Goal: Task Accomplishment & Management: Complete application form

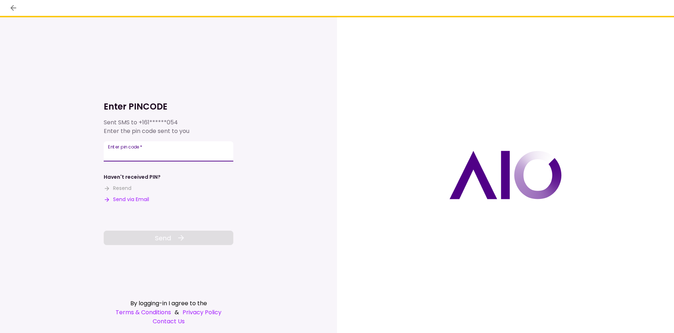
click at [167, 150] on input "Enter pin code   *" at bounding box center [169, 151] width 130 height 20
type input "******"
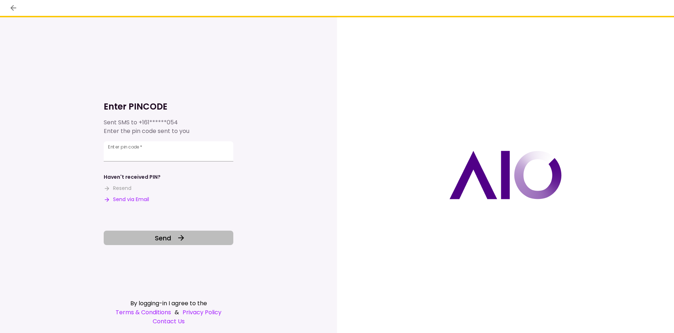
click at [170, 233] on button "Send" at bounding box center [169, 238] width 130 height 14
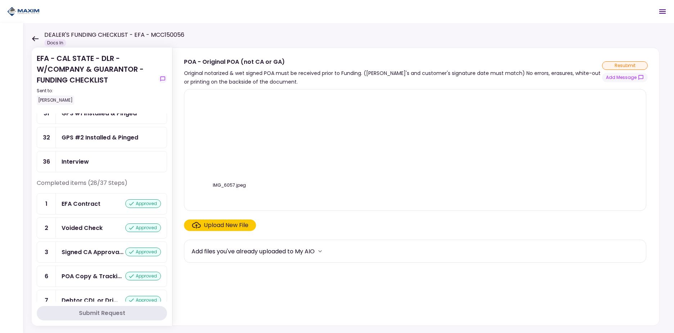
scroll to position [111, 0]
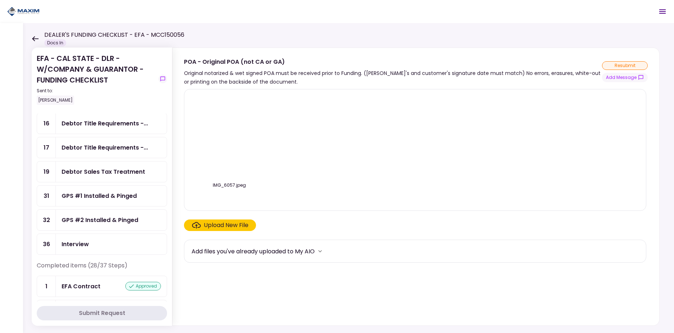
click at [34, 38] on icon at bounding box center [35, 38] width 6 height 5
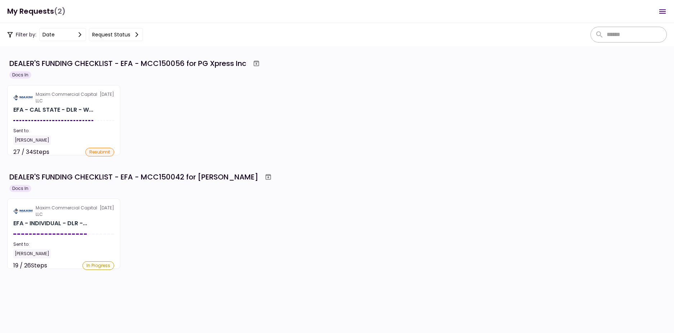
click at [67, 119] on section "Maxim Commercial Capital LLC [DATE] EFA - CAL STATE - DLR - W... Sent to: [PERS…" at bounding box center [63, 120] width 113 height 70
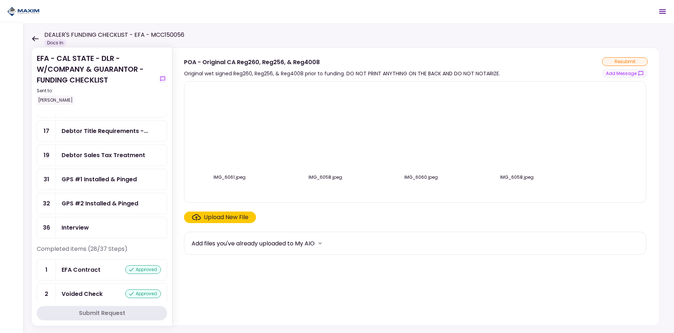
scroll to position [144, 0]
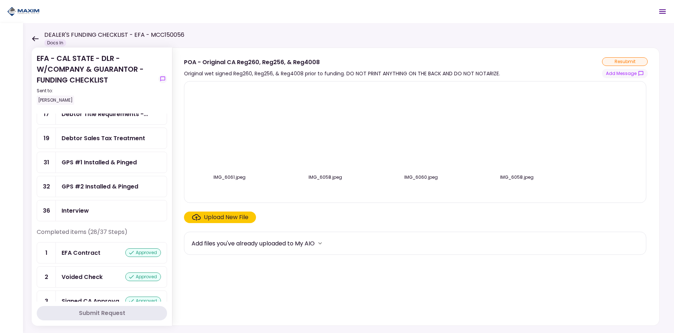
click at [103, 167] on div "GPS #1 Installed & Pinged" at bounding box center [111, 162] width 111 height 21
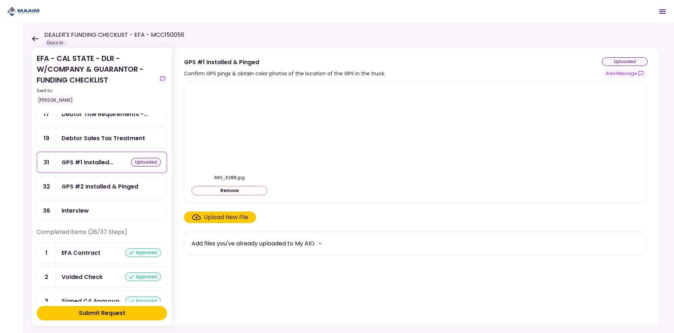
click at [90, 188] on div "GPS #2 Installed & Pinged" at bounding box center [100, 186] width 77 height 9
click at [110, 313] on div "Submit Request" at bounding box center [102, 313] width 46 height 9
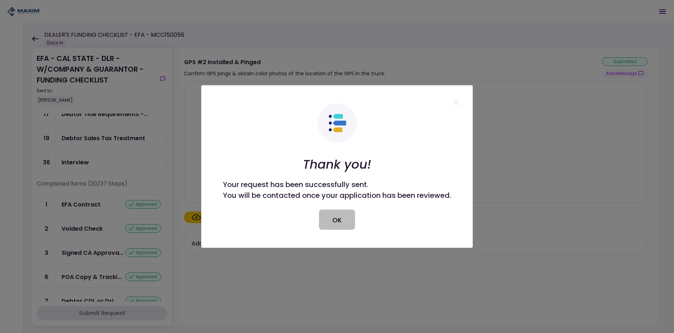
click at [333, 220] on button "OK" at bounding box center [337, 220] width 36 height 20
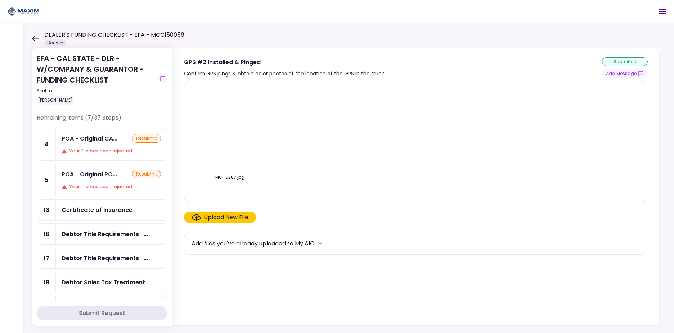
click at [110, 165] on div "POA - Original PO... resubmit Your file has been rejected" at bounding box center [111, 180] width 111 height 32
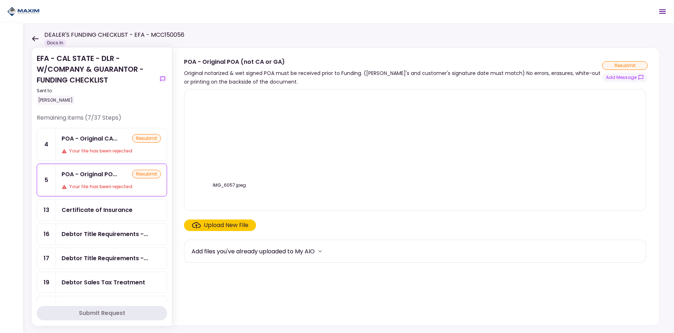
click at [104, 145] on div "POA - Original CA... resubmit Your file has been rejected" at bounding box center [111, 144] width 111 height 32
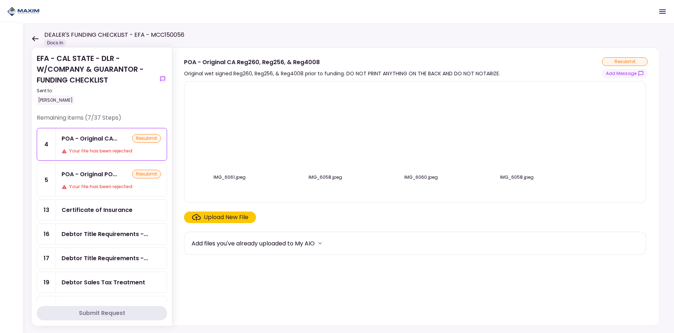
click at [104, 172] on div "POA - Original PO..." at bounding box center [89, 174] width 55 height 9
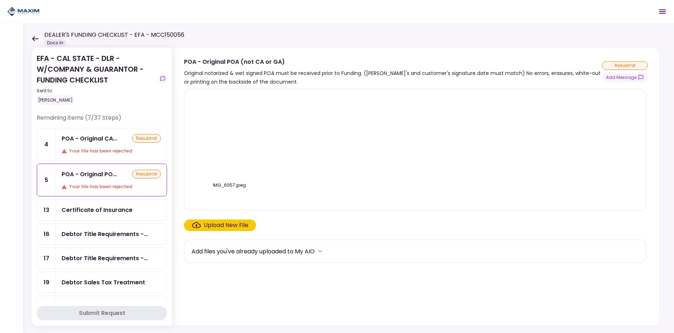
click at [105, 143] on div "POA - Original CA... resubmit Your file has been rejected" at bounding box center [111, 144] width 111 height 32
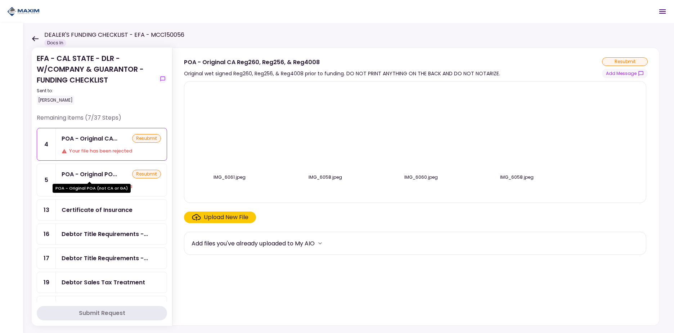
click at [99, 178] on div "POA - Original PO..." at bounding box center [89, 174] width 55 height 9
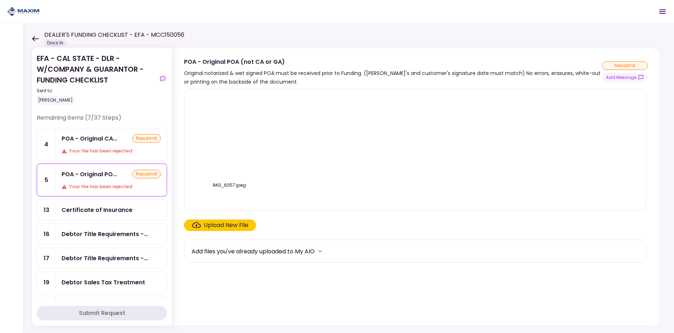
click at [99, 152] on div "Your file has been rejected" at bounding box center [111, 150] width 99 height 7
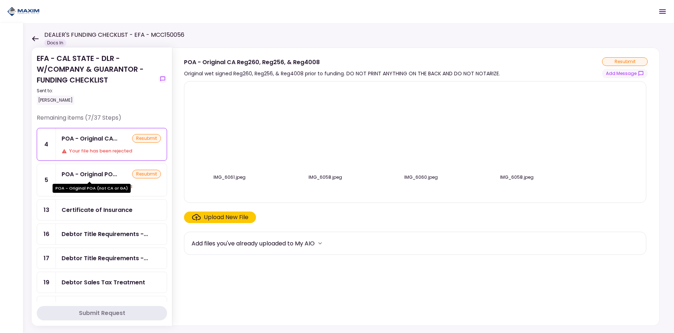
click at [97, 178] on div "POA - Original PO..." at bounding box center [89, 174] width 55 height 9
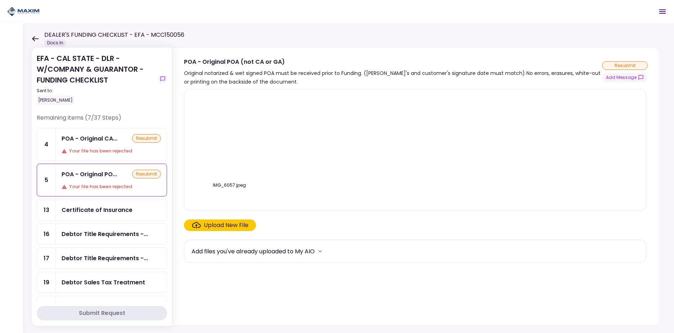
click at [97, 144] on div "POA - Original CA... resubmit Your file has been rejected" at bounding box center [111, 144] width 111 height 32
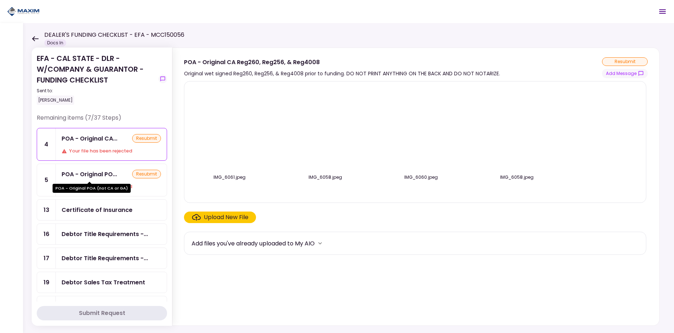
click at [94, 181] on div "POA - Original POA (not CA or GA)" at bounding box center [92, 186] width 78 height 14
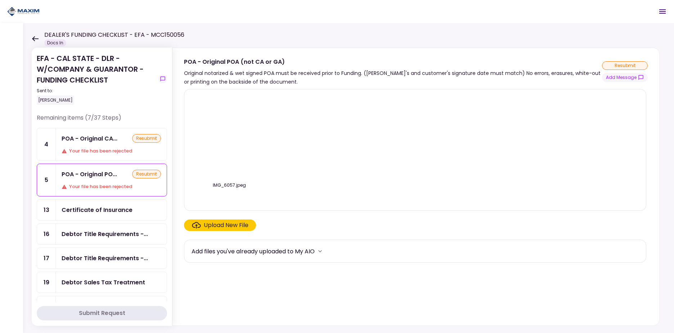
click at [94, 155] on div "POA - Original CA... resubmit Your file has been rejected" at bounding box center [111, 144] width 111 height 32
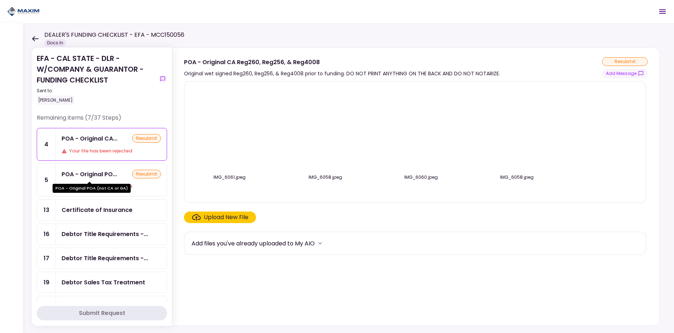
click at [94, 177] on div "POA - Original PO..." at bounding box center [89, 174] width 55 height 9
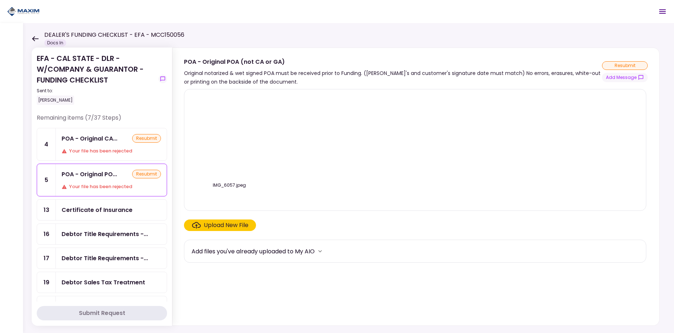
click at [99, 141] on div "POA - Original CA..." at bounding box center [90, 138] width 56 height 9
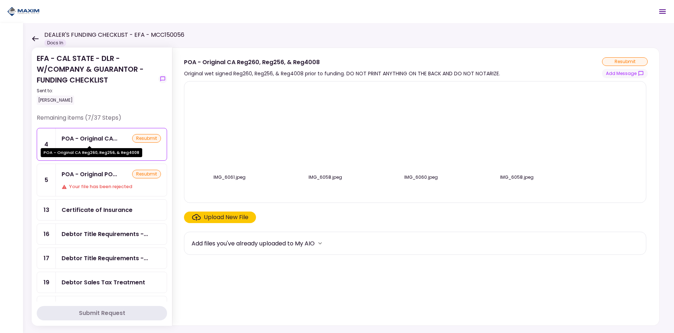
drag, startPoint x: 101, startPoint y: 170, endPoint x: 102, endPoint y: 165, distance: 5.5
click at [101, 170] on div "POA - Original PO... resubmit Your file has been rejected" at bounding box center [111, 180] width 111 height 32
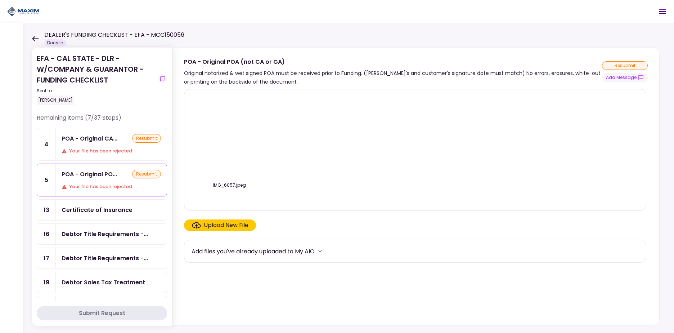
click at [103, 146] on div "POA - Original CA... resubmit Your file has been rejected" at bounding box center [111, 144] width 111 height 32
click at [105, 148] on div "Your file has been rejected" at bounding box center [111, 150] width 99 height 7
click at [106, 145] on div "POA - Original CA... resubmit Your file has been rejected" at bounding box center [111, 144] width 111 height 32
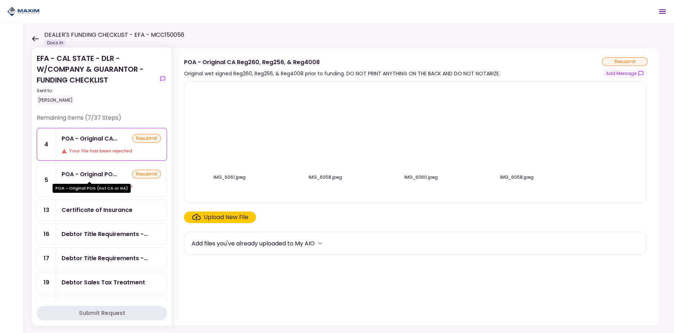
click at [103, 177] on div "POA - Original PO..." at bounding box center [89, 174] width 55 height 9
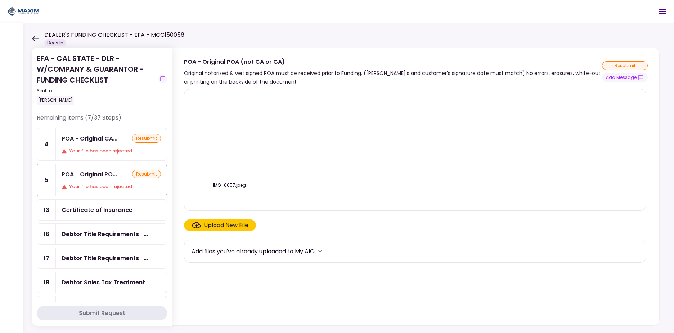
click at [104, 147] on div "POA - Original CA... resubmit Your file has been rejected" at bounding box center [111, 144] width 111 height 32
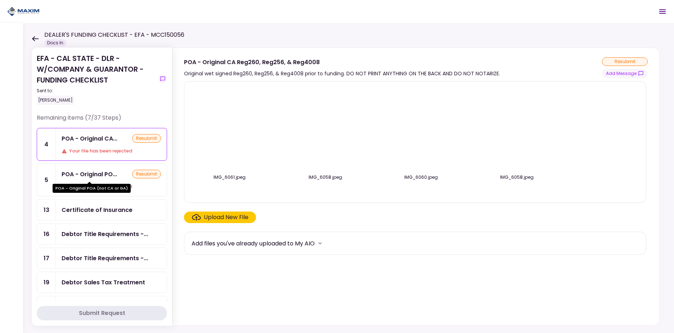
drag, startPoint x: 105, startPoint y: 171, endPoint x: 109, endPoint y: 143, distance: 28.4
click at [106, 171] on div "POA - Original PO..." at bounding box center [89, 174] width 55 height 9
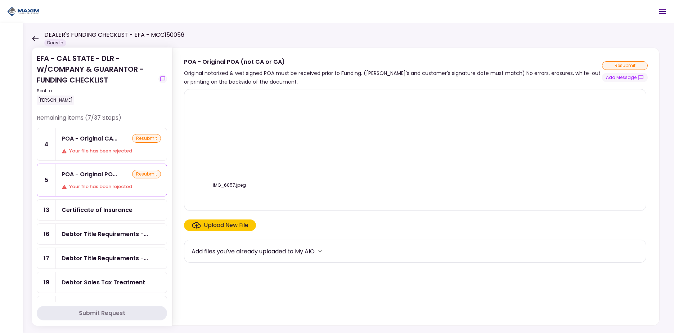
click at [109, 143] on div "POA - Original CA... resubmit Your file has been rejected" at bounding box center [111, 144] width 111 height 32
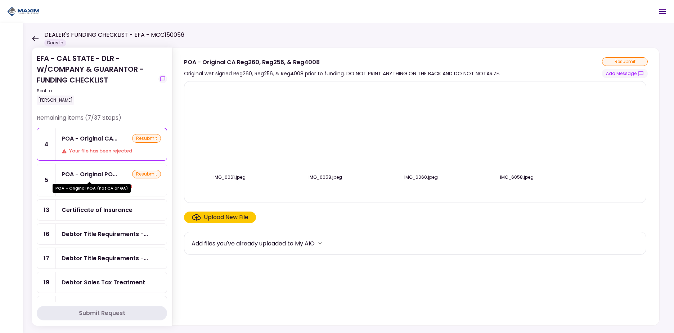
click at [110, 176] on div "POA - Original PO..." at bounding box center [89, 174] width 55 height 9
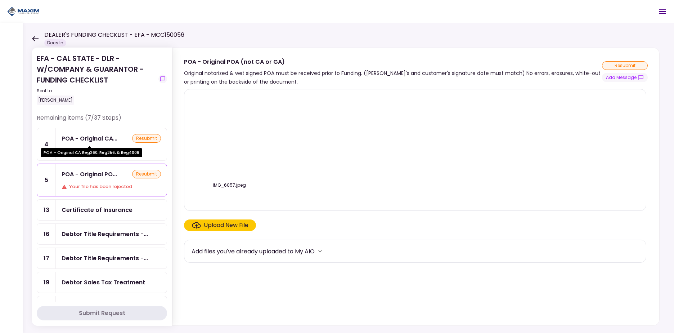
click at [105, 138] on div "POA - Original CA..." at bounding box center [90, 138] width 56 height 9
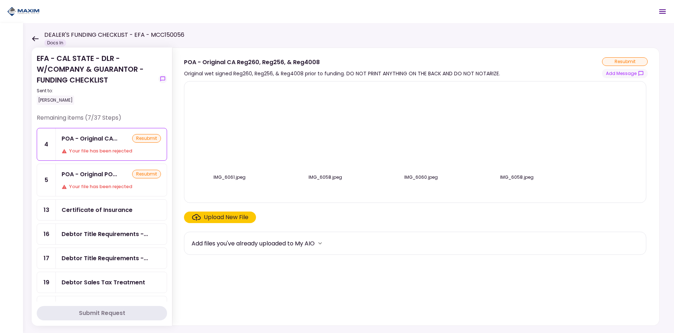
click at [101, 194] on div "POA - Original PO... resubmit Your file has been rejected" at bounding box center [111, 180] width 111 height 32
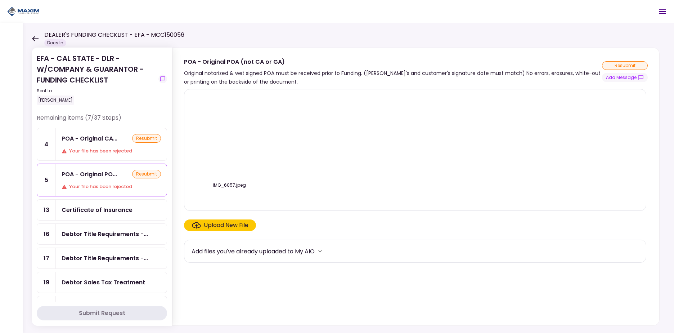
click at [101, 209] on div "Certificate of Insurance" at bounding box center [97, 209] width 71 height 9
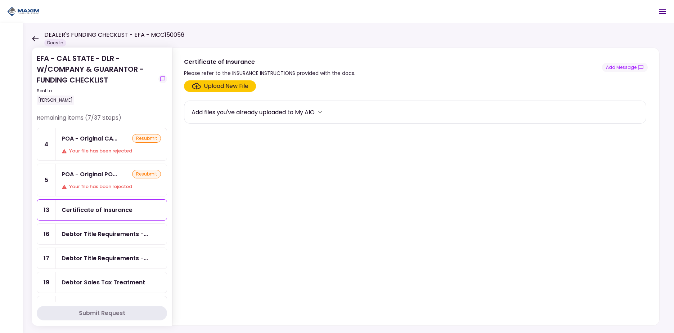
click at [101, 176] on div "POA - Original PO..." at bounding box center [89, 174] width 55 height 9
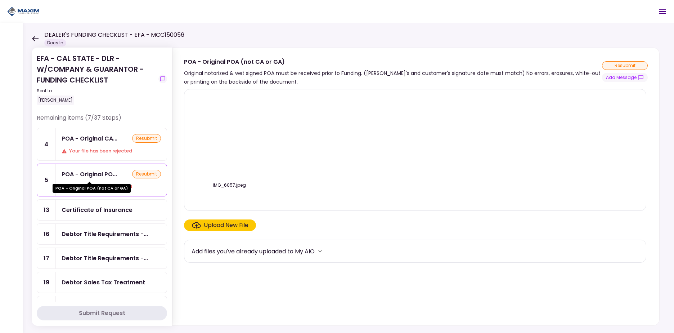
click at [99, 149] on div "Your file has been rejected" at bounding box center [111, 150] width 99 height 7
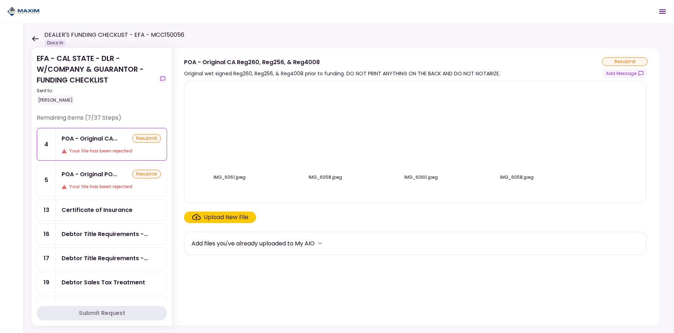
click at [92, 170] on div "POA - Original PO... resubmit Your file has been rejected" at bounding box center [111, 180] width 111 height 32
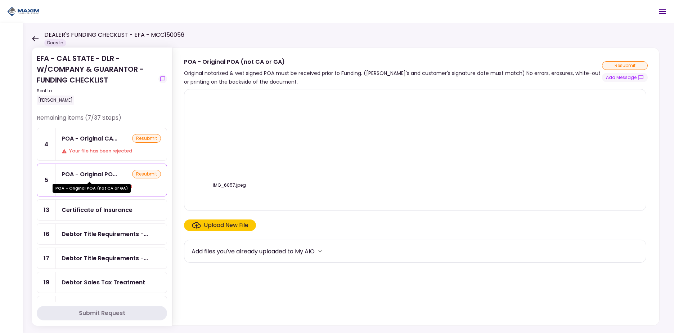
click at [92, 141] on div "POA - Original CA..." at bounding box center [90, 138] width 56 height 9
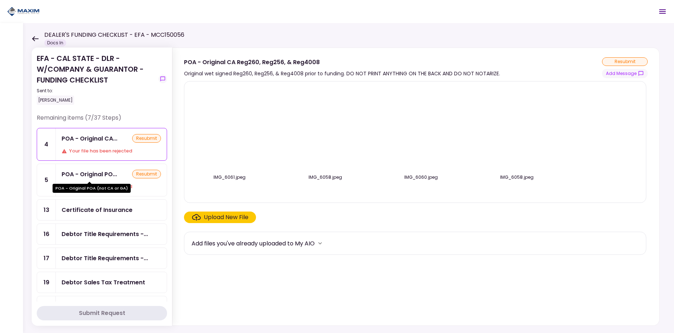
click at [99, 175] on div "POA - Original PO..." at bounding box center [89, 174] width 55 height 9
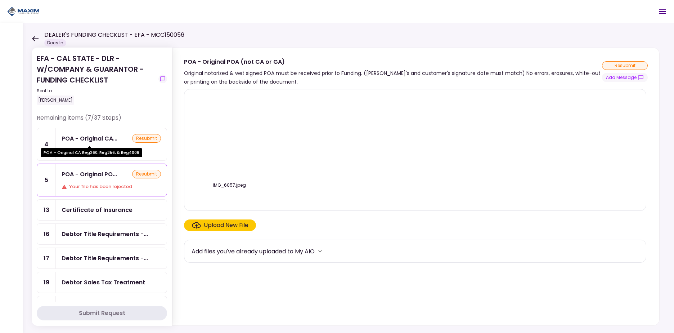
click at [102, 137] on div "POA - Original CA..." at bounding box center [90, 138] width 56 height 9
